Goal: Find specific page/section: Find specific page/section

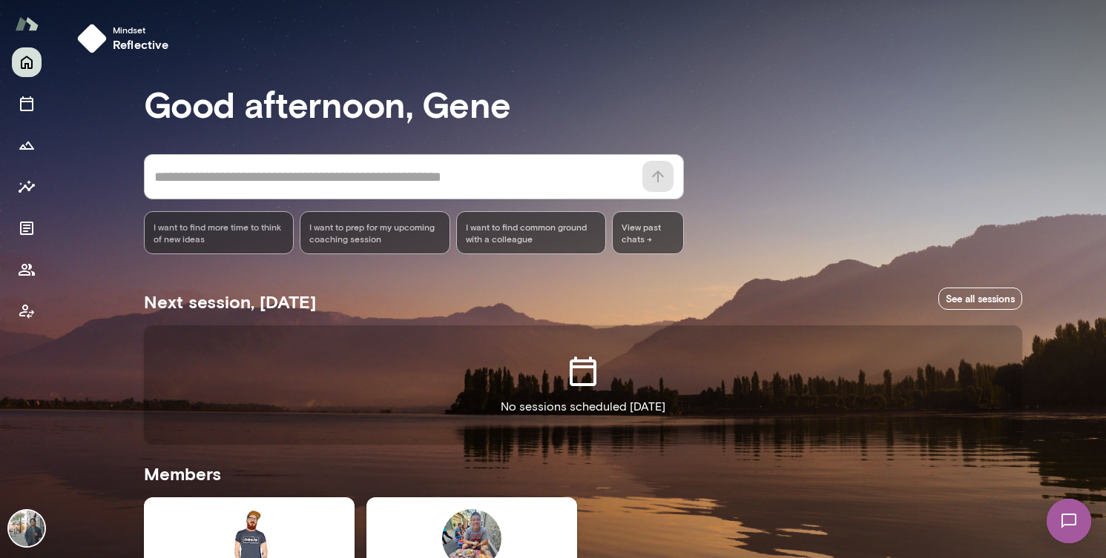
scroll to position [222, 0]
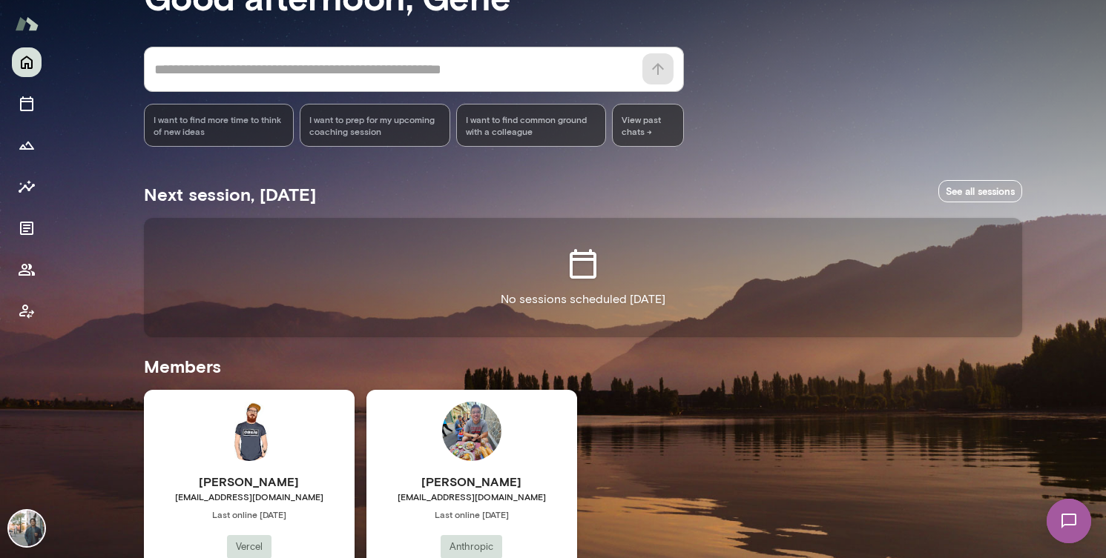
scroll to position [84, 0]
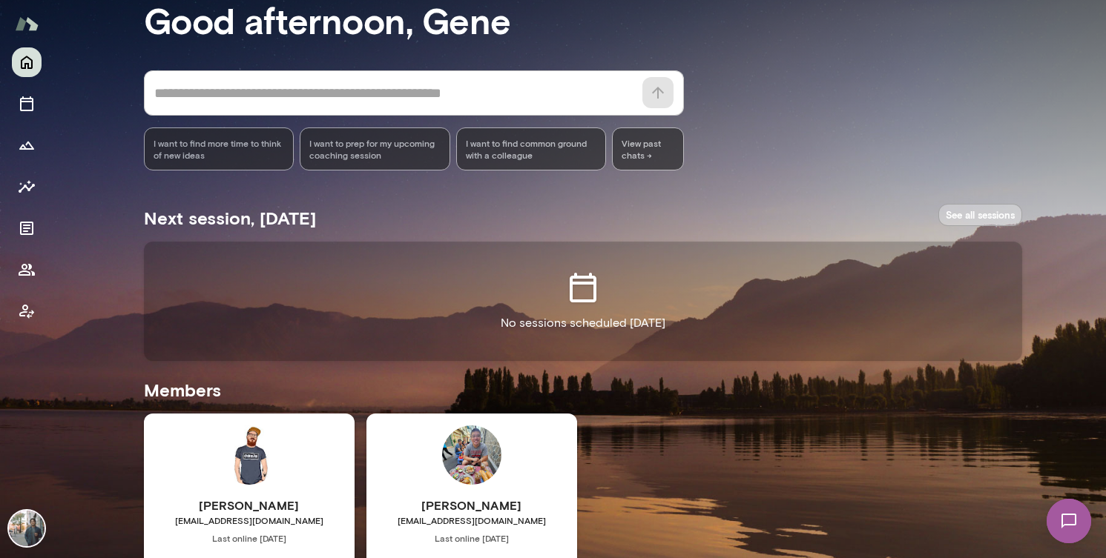
click at [977, 214] on link "See all sessions" at bounding box center [980, 215] width 84 height 23
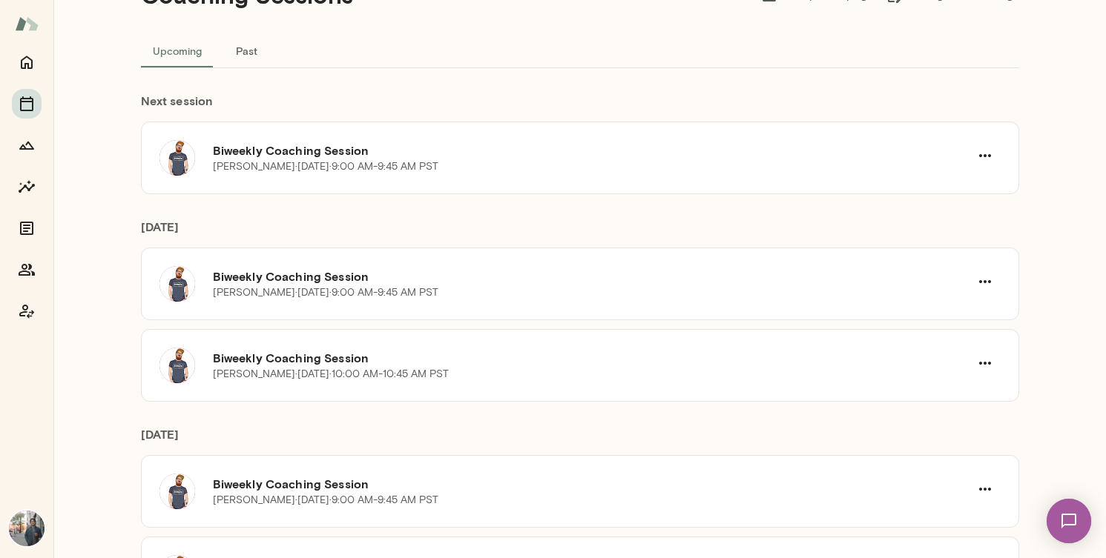
scroll to position [76, 0]
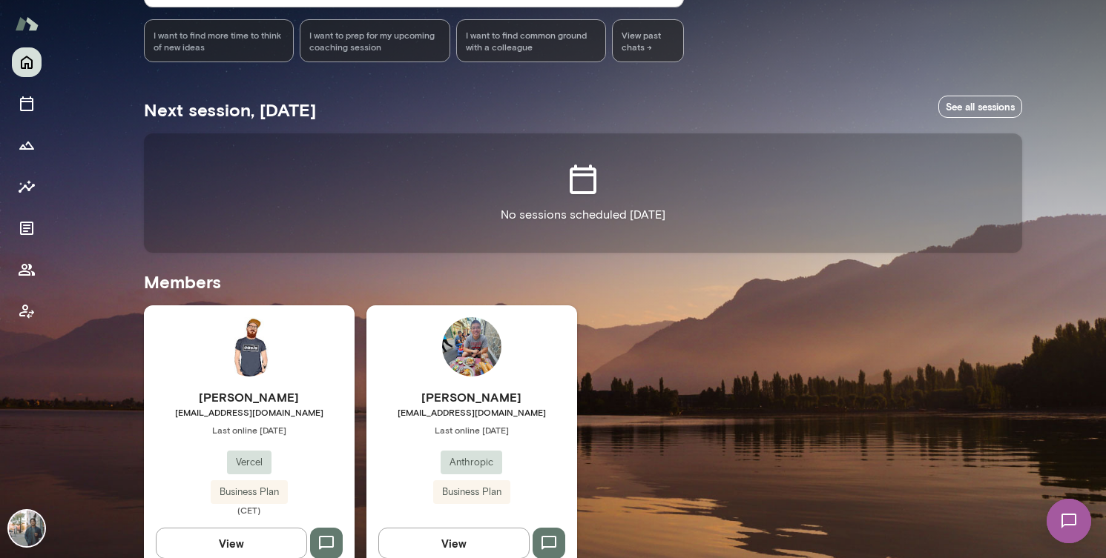
scroll to position [222, 0]
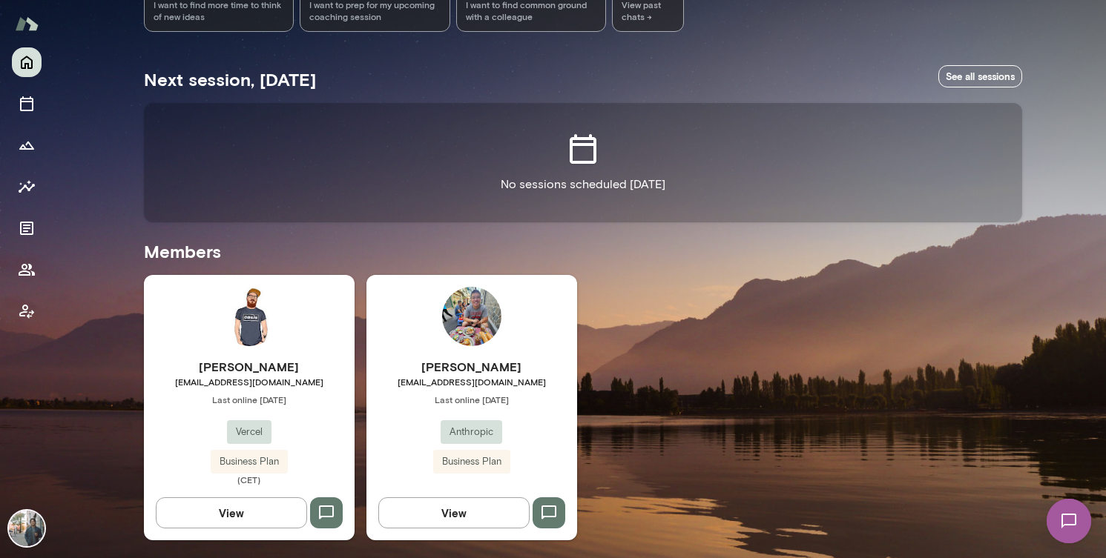
click at [482, 359] on h6 "[PERSON_NAME]" at bounding box center [471, 367] width 211 height 18
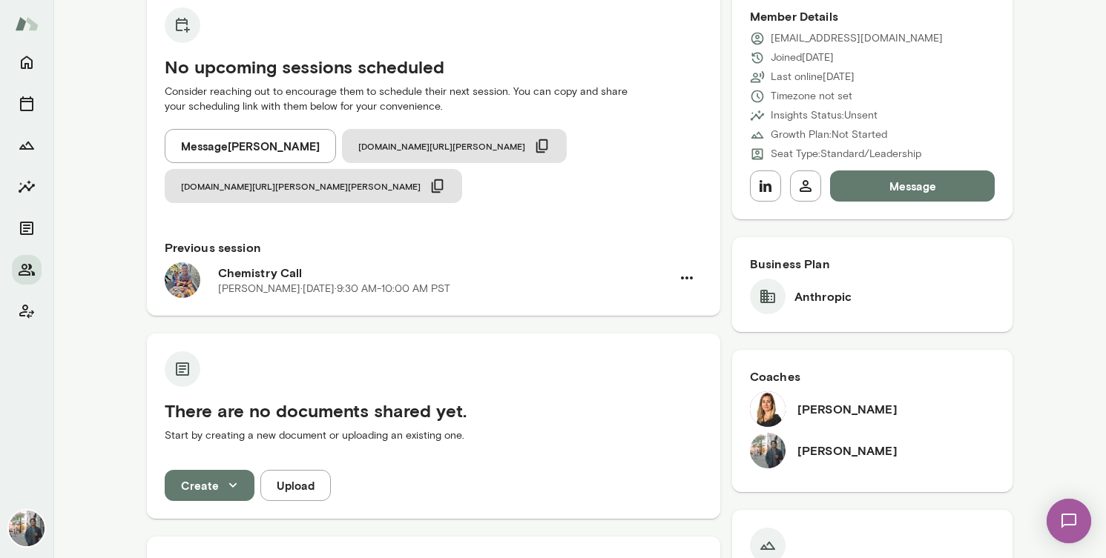
scroll to position [185, 0]
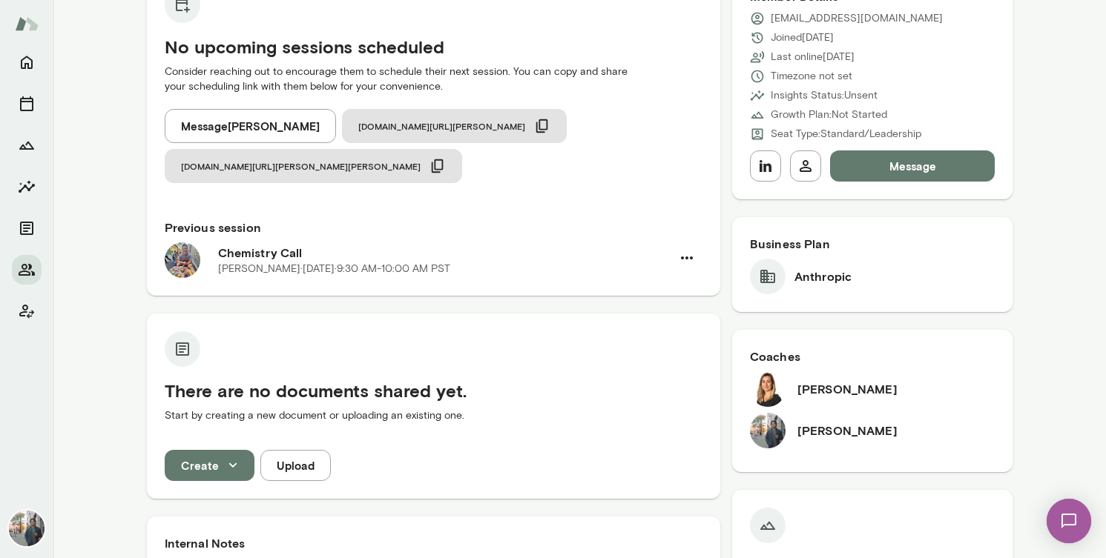
click at [815, 390] on h6 "[PERSON_NAME]" at bounding box center [847, 389] width 100 height 18
drag, startPoint x: 815, startPoint y: 390, endPoint x: 842, endPoint y: 390, distance: 26.7
click at [842, 390] on h6 "[PERSON_NAME]" at bounding box center [847, 389] width 100 height 18
click at [0, 0] on div "[PERSON_NAME] recruiting manager, Anthropic Overview Growth plan Documents Insi…" at bounding box center [553, 279] width 1106 height 558
